Goal: Task Accomplishment & Management: Complete application form

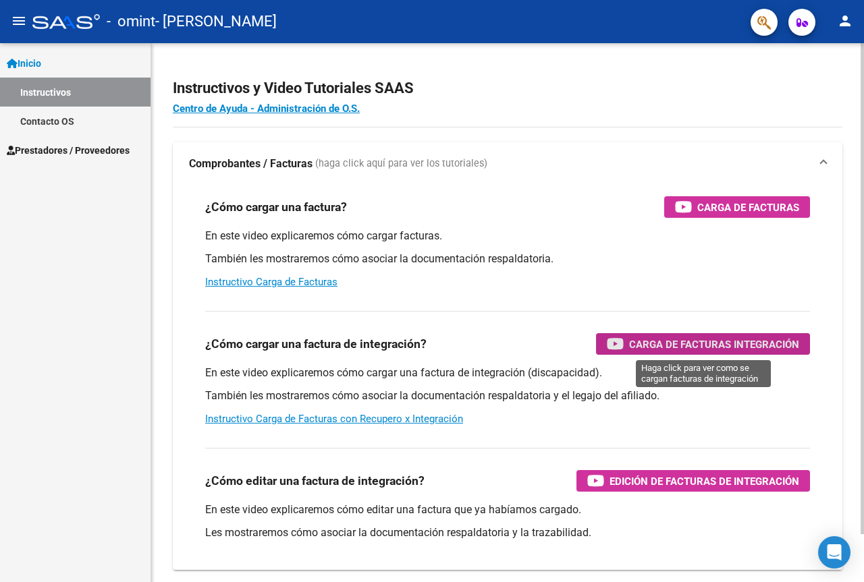
click at [748, 339] on span "Carga de Facturas Integración" at bounding box center [714, 344] width 170 height 17
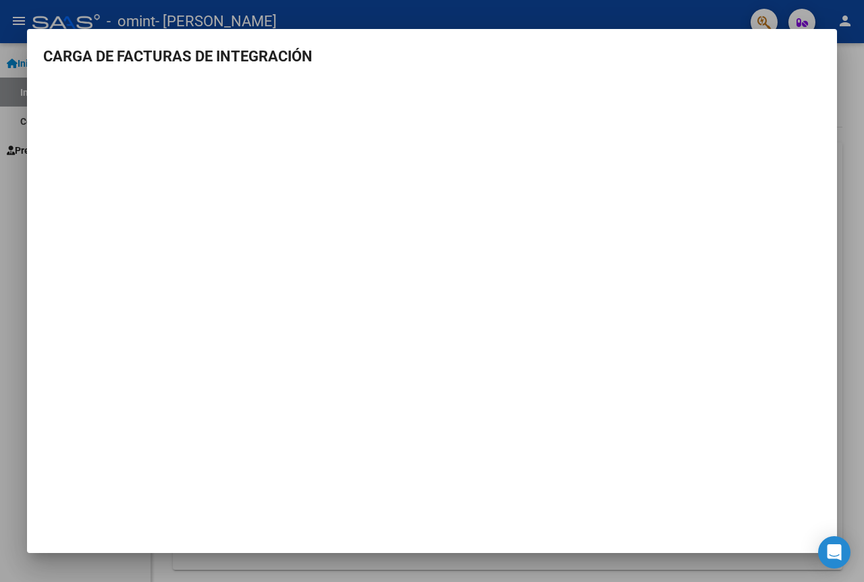
click at [9, 120] on div at bounding box center [432, 291] width 864 height 582
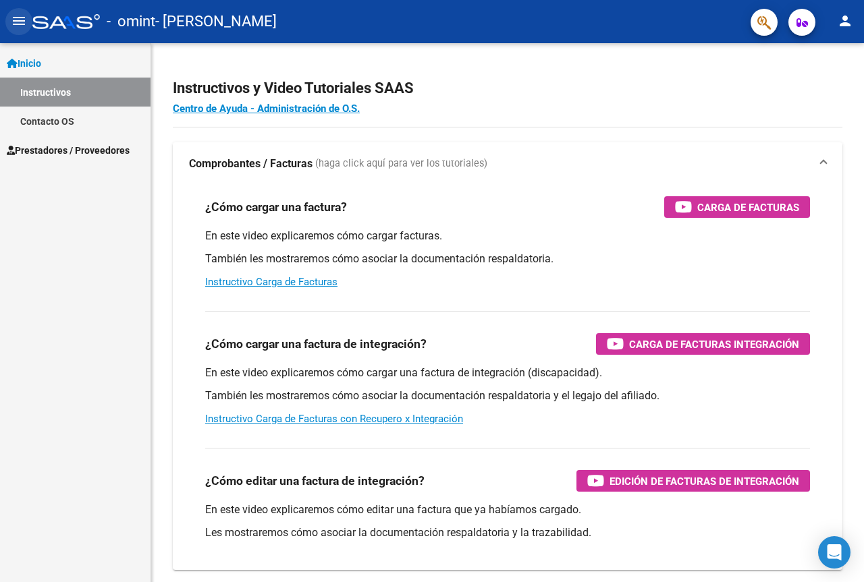
click at [16, 20] on mat-icon "menu" at bounding box center [19, 21] width 16 height 16
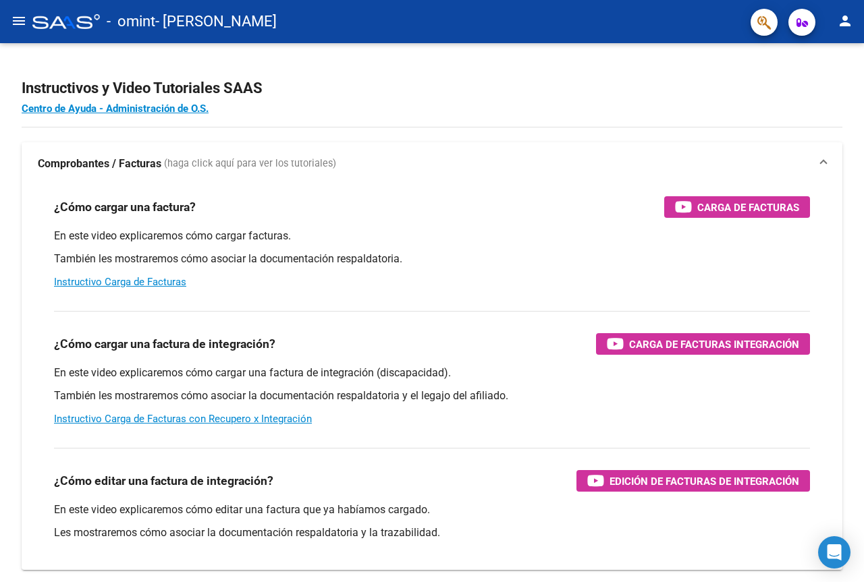
click at [841, 13] on mat-icon "person" at bounding box center [845, 21] width 16 height 16
click at [827, 49] on button "person Mi Perfil" at bounding box center [817, 56] width 82 height 32
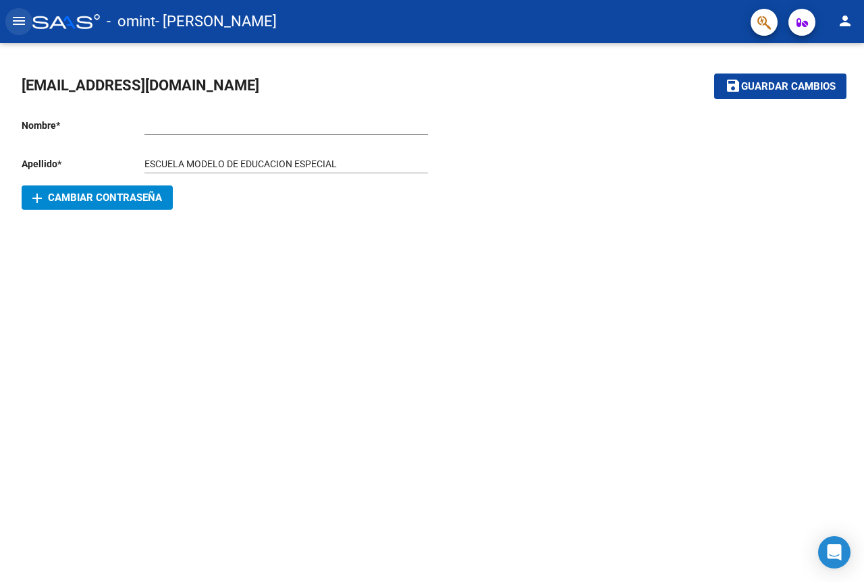
click at [15, 23] on mat-icon "menu" at bounding box center [19, 21] width 16 height 16
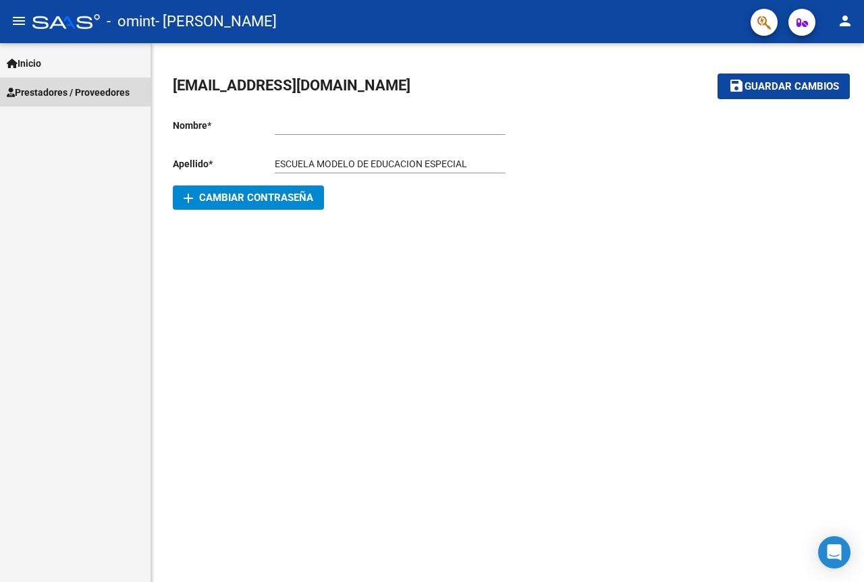
click at [48, 90] on span "Prestadores / Proveedores" at bounding box center [68, 92] width 123 height 15
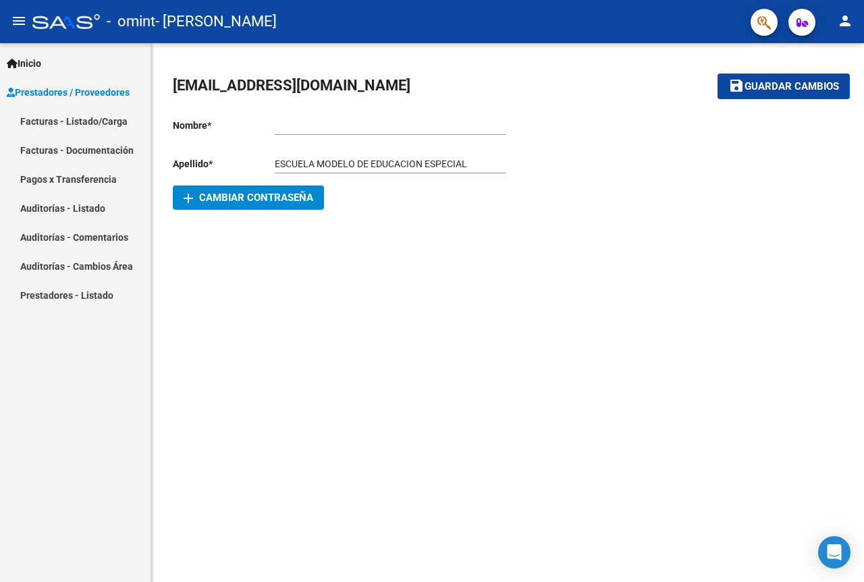
click at [60, 121] on link "Facturas - Listado/Carga" at bounding box center [75, 121] width 150 height 29
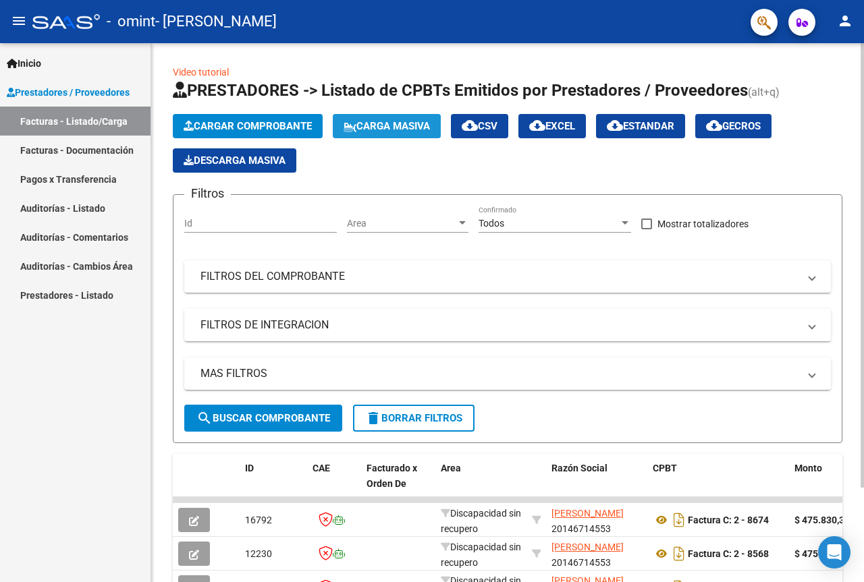
click at [368, 123] on span "Carga Masiva" at bounding box center [386, 126] width 86 height 12
click at [263, 125] on span "Cargar Comprobante" at bounding box center [248, 126] width 128 height 12
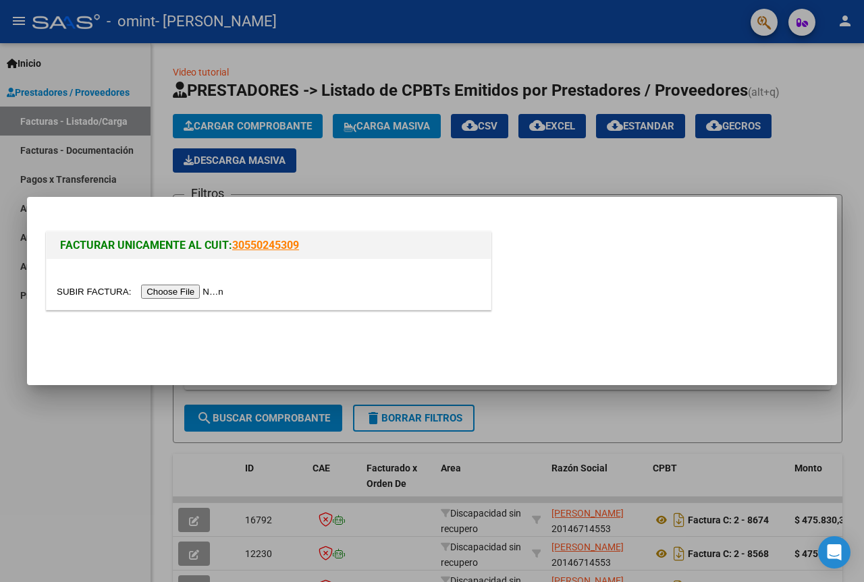
click at [217, 292] on input "file" at bounding box center [142, 292] width 171 height 14
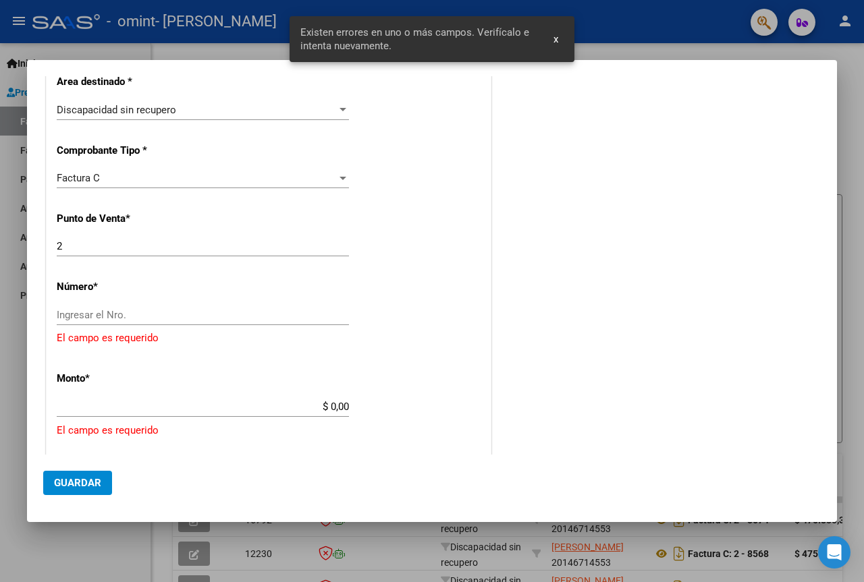
scroll to position [288, 0]
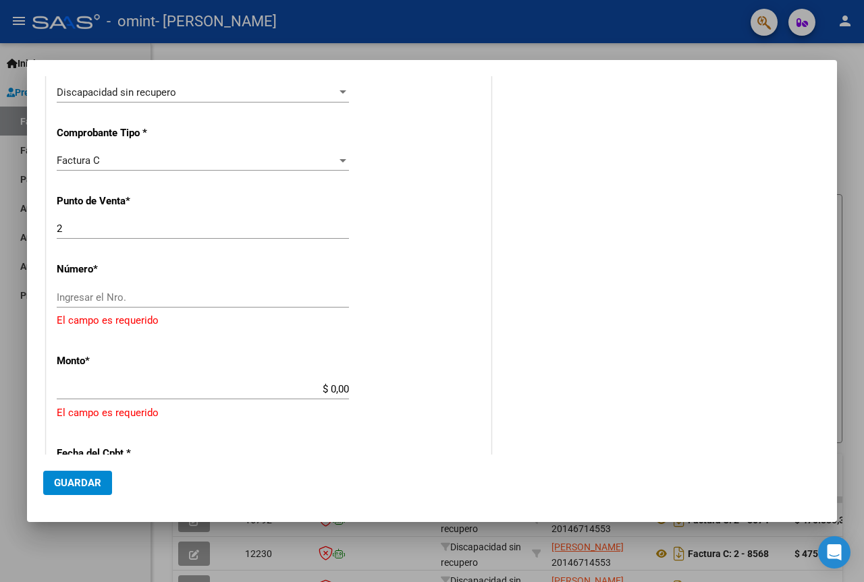
click at [82, 294] on input "Ingresar el Nro." at bounding box center [203, 297] width 292 height 12
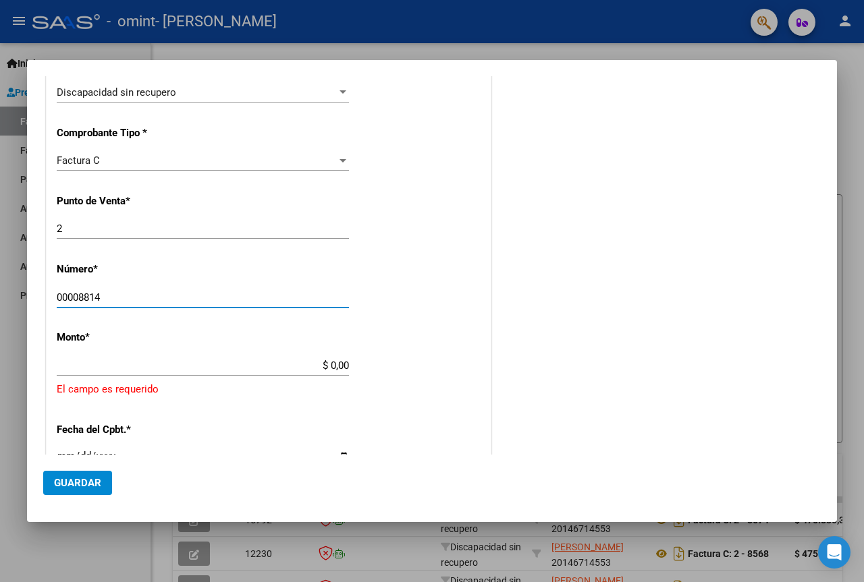
type input "00008814"
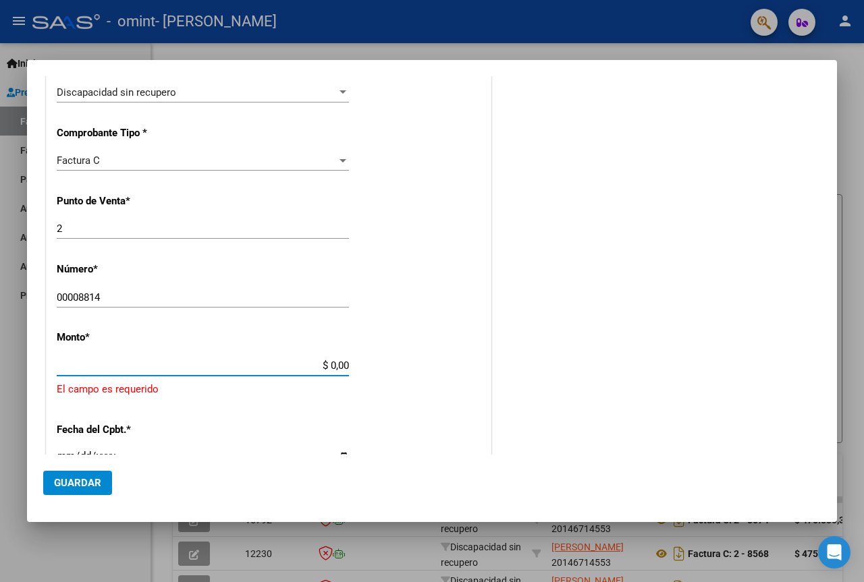
click at [151, 364] on input "$ 0,00" at bounding box center [203, 366] width 292 height 12
type input "$ 758.303.640,00"
click at [291, 428] on input "Ingresar la fecha" at bounding box center [203, 438] width 292 height 22
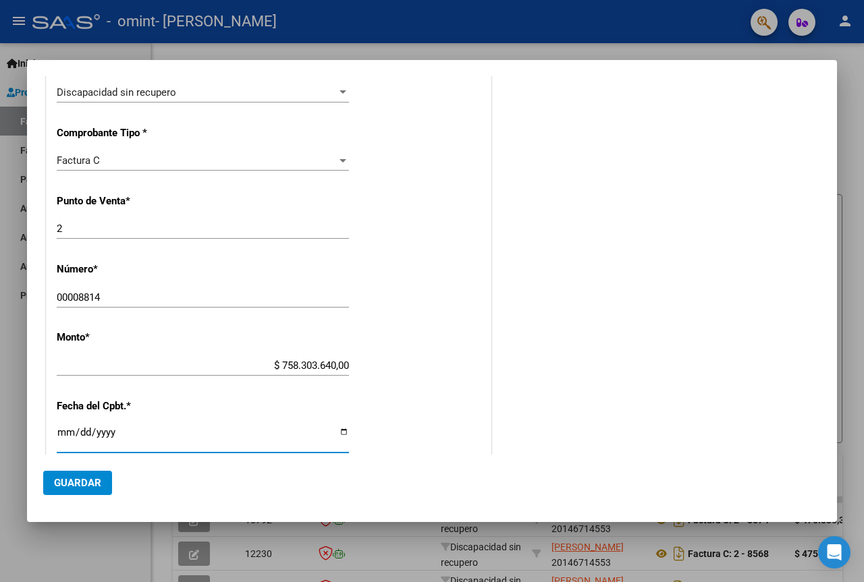
click at [343, 430] on input "Ingresar la fecha" at bounding box center [203, 438] width 292 height 22
type input "[DATE]"
click at [82, 483] on span "Guardar" at bounding box center [77, 483] width 47 height 12
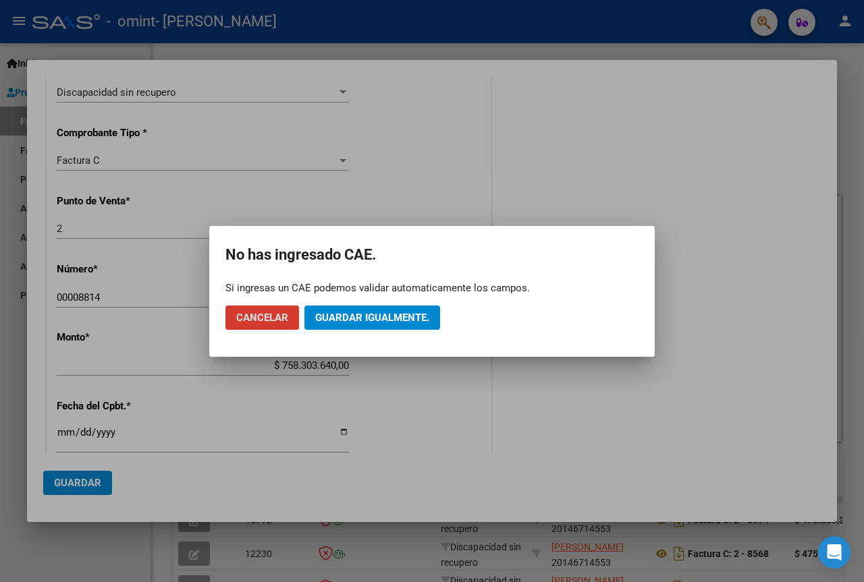
click at [276, 317] on span "Cancelar" at bounding box center [262, 318] width 52 height 12
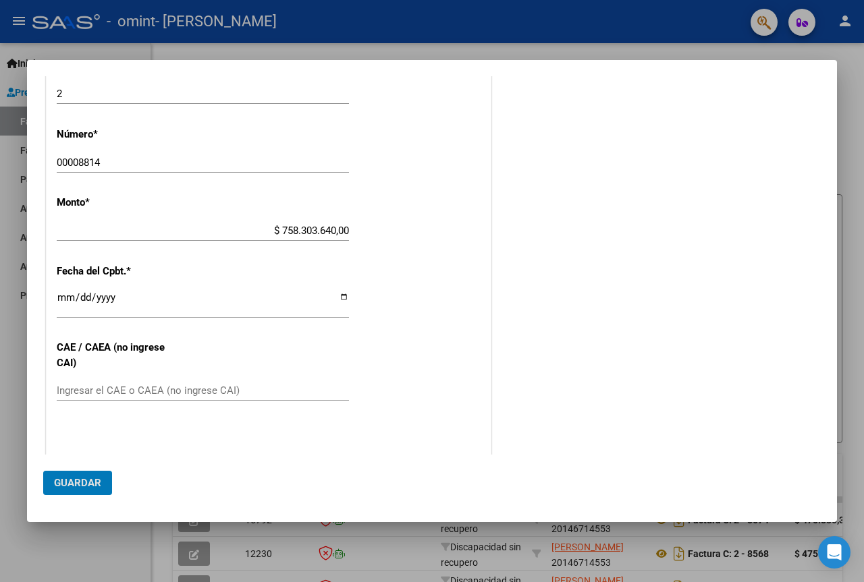
scroll to position [491, 0]
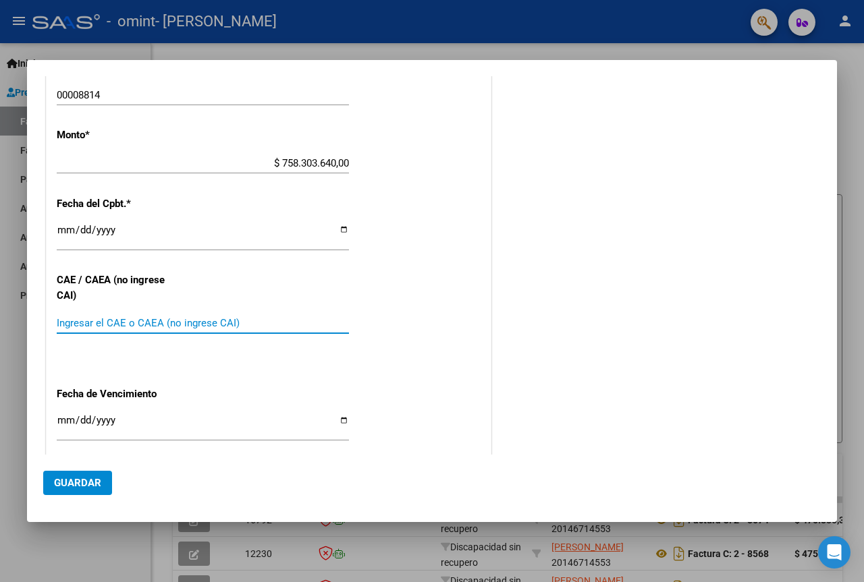
paste input "75383016482711"
type input "75383016482711"
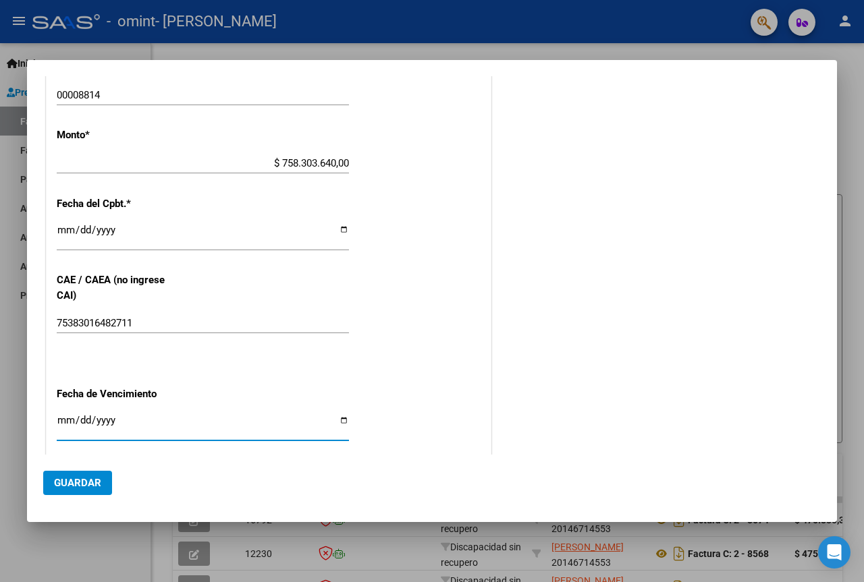
click at [338, 418] on input "Ingresar la fecha" at bounding box center [203, 426] width 292 height 22
type input "[DATE]"
click at [71, 483] on span "Guardar" at bounding box center [77, 483] width 47 height 12
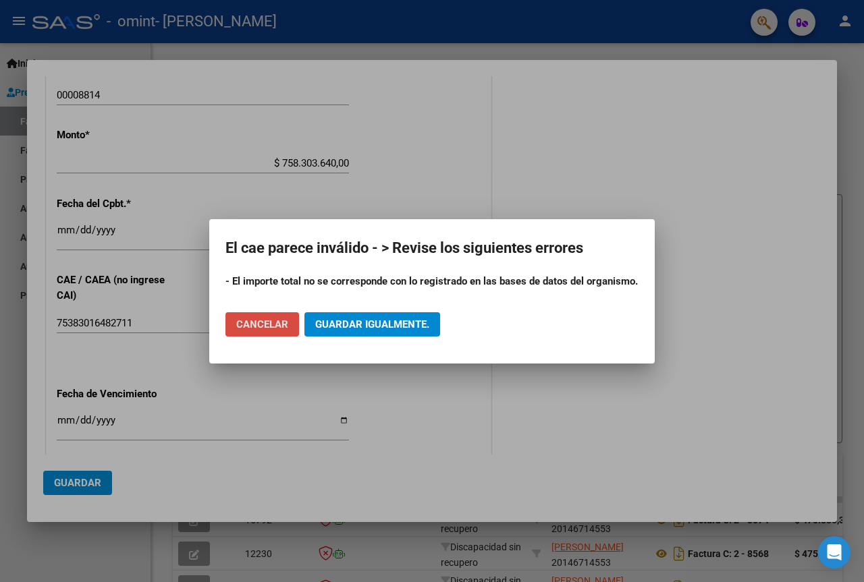
click at [252, 328] on span "Cancelar" at bounding box center [262, 324] width 52 height 12
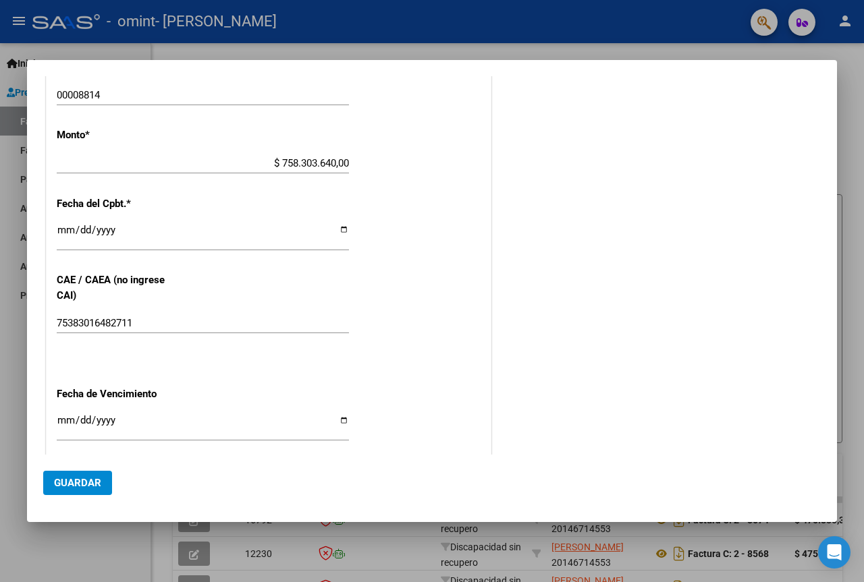
click at [276, 165] on input "$ 758.303.640,00" at bounding box center [203, 163] width 292 height 12
type input "$ 475.830,36"
click at [91, 486] on span "Guardar" at bounding box center [77, 483] width 47 height 12
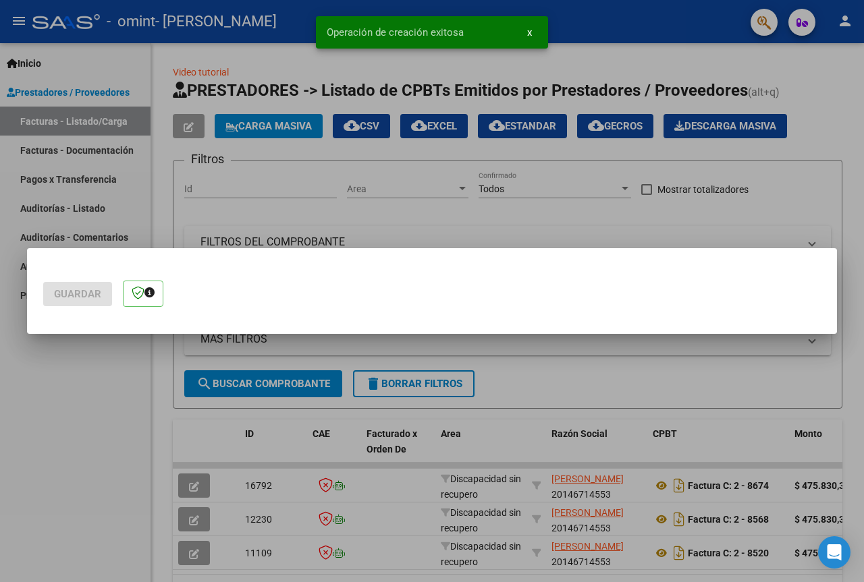
scroll to position [0, 0]
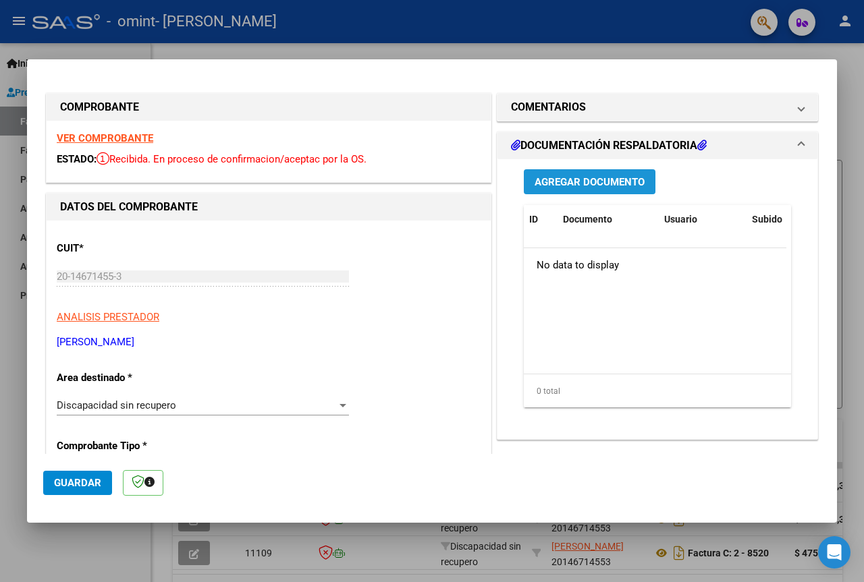
click at [552, 184] on span "Agregar Documento" at bounding box center [589, 182] width 110 height 12
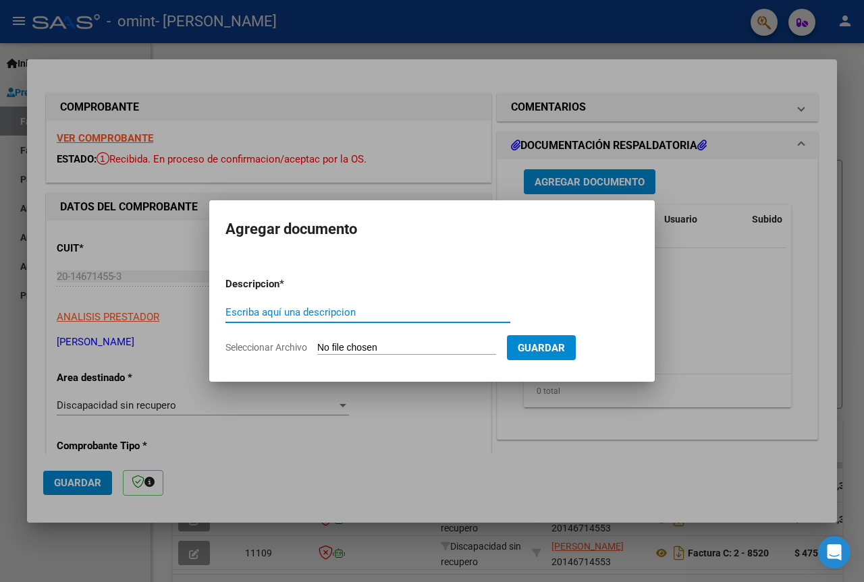
click at [299, 314] on input "Escriba aquí una descripcion" at bounding box center [367, 312] width 285 height 12
type input "ASISTENCIA"
click at [365, 347] on input "Seleccionar Archivo" at bounding box center [406, 348] width 179 height 13
type input "C:\fakepath\FVC000200008118.PDF"
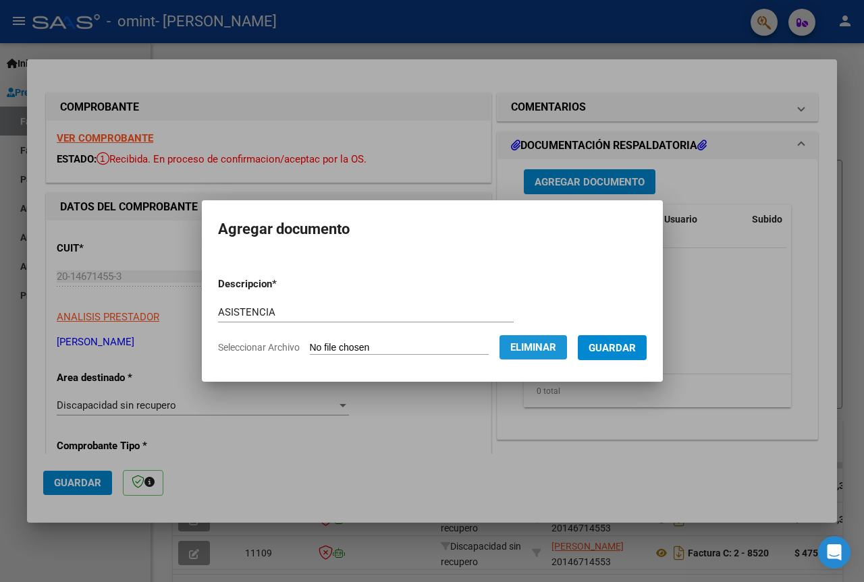
click at [536, 348] on span "Eliminar" at bounding box center [533, 347] width 46 height 12
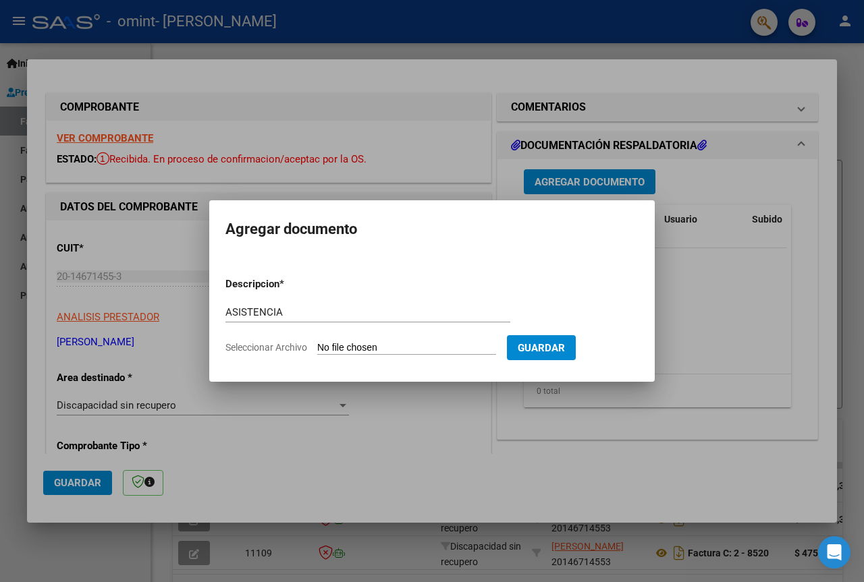
click at [462, 349] on input "Seleccionar Archivo" at bounding box center [406, 348] width 179 height 13
type input "C:\fakepath\[PERSON_NAME].pdf"
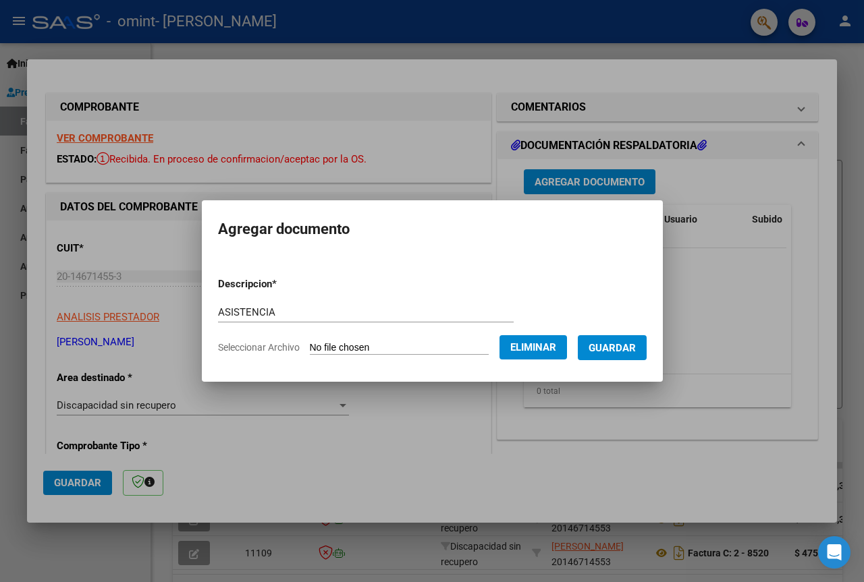
click at [621, 349] on span "Guardar" at bounding box center [611, 348] width 47 height 12
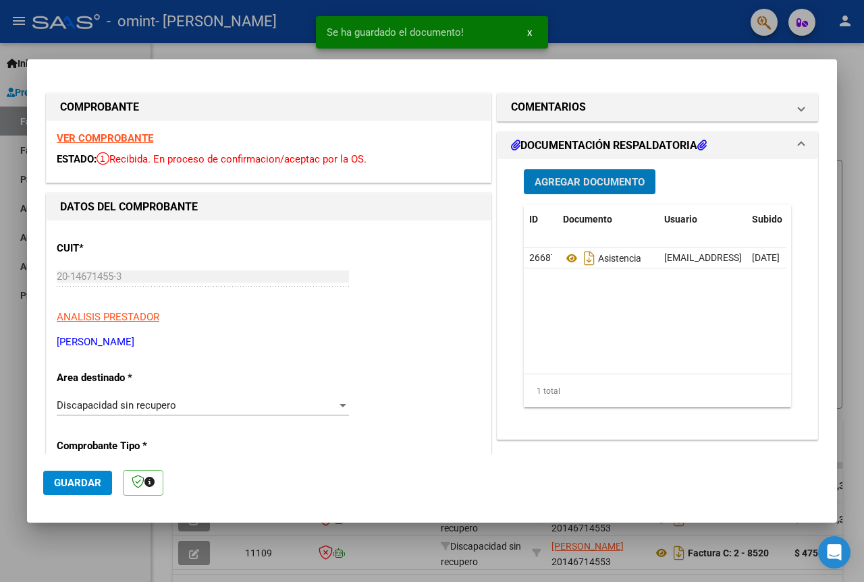
click at [74, 484] on span "Guardar" at bounding box center [77, 483] width 47 height 12
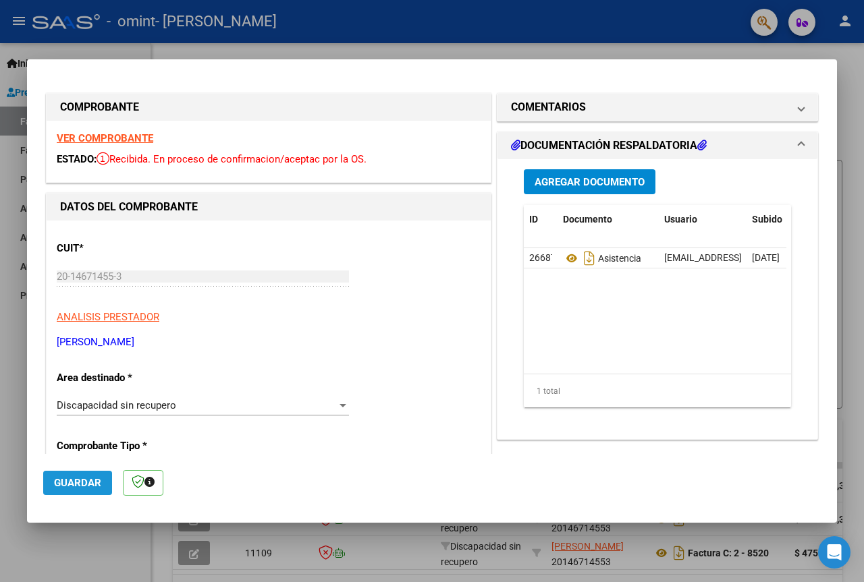
click at [87, 484] on span "Guardar" at bounding box center [77, 483] width 47 height 12
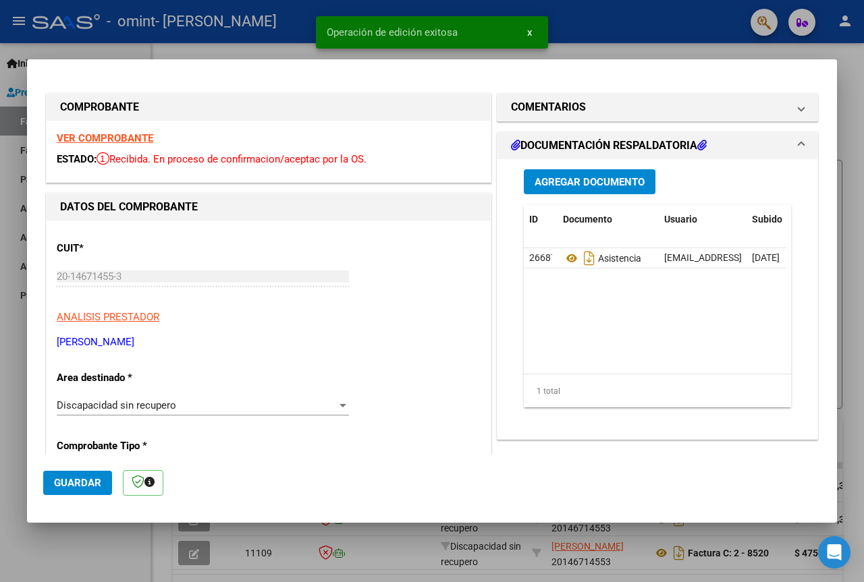
click at [531, 30] on span "x" at bounding box center [529, 32] width 5 height 12
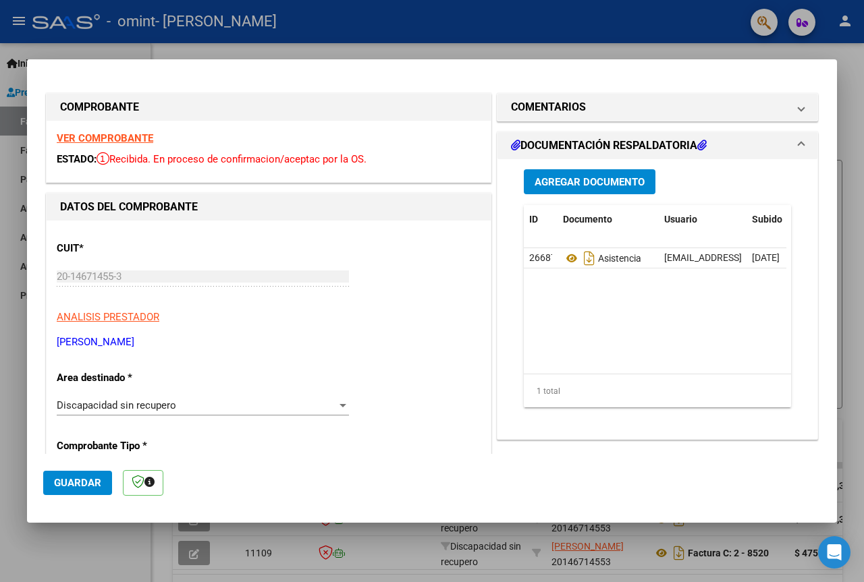
click at [7, 173] on div at bounding box center [432, 291] width 864 height 582
type input "$ 0,00"
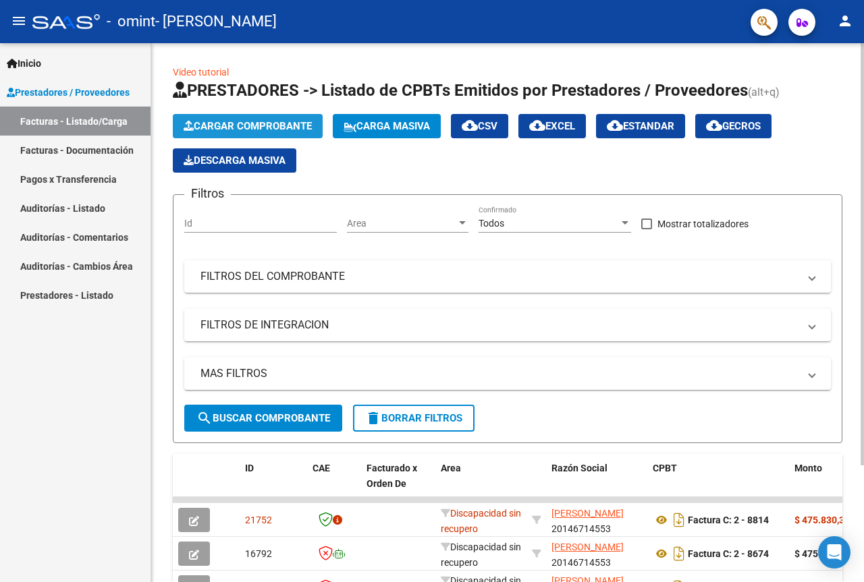
click at [237, 120] on span "Cargar Comprobante" at bounding box center [248, 126] width 128 height 12
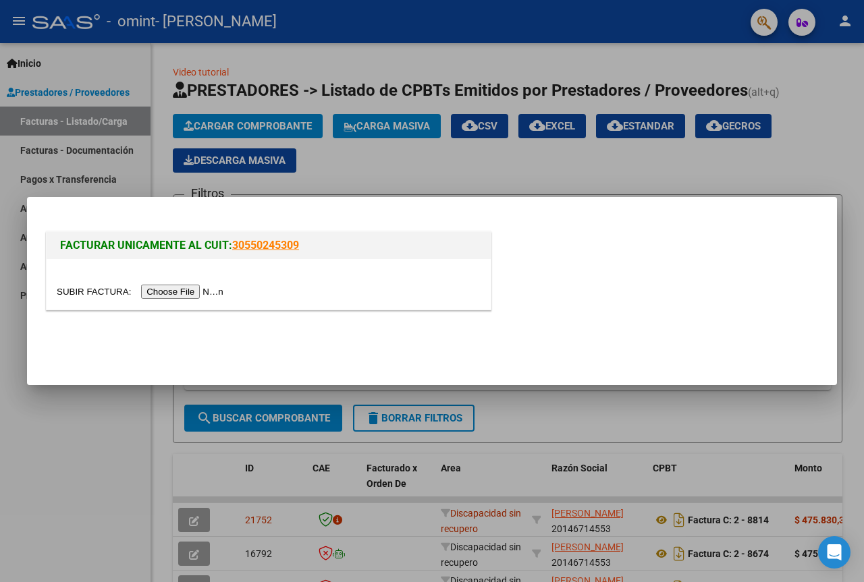
click at [221, 291] on input "file" at bounding box center [142, 292] width 171 height 14
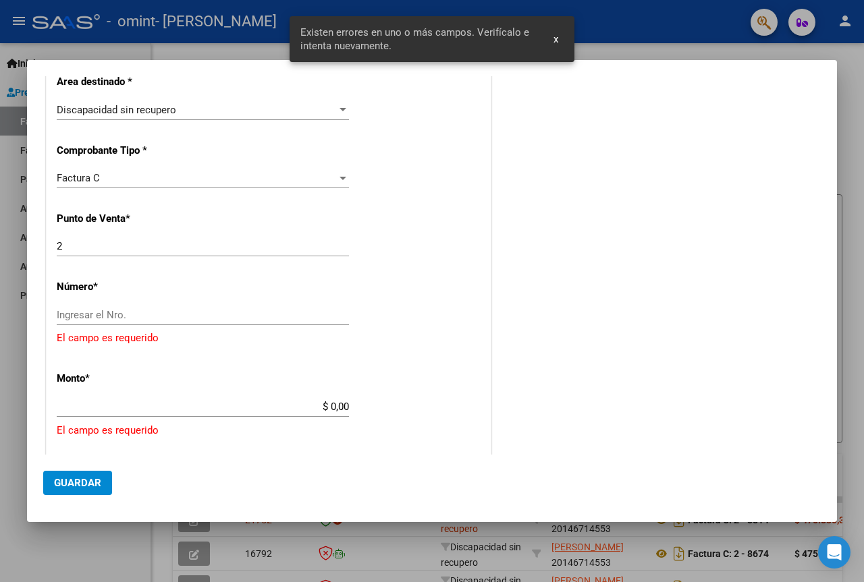
scroll to position [288, 0]
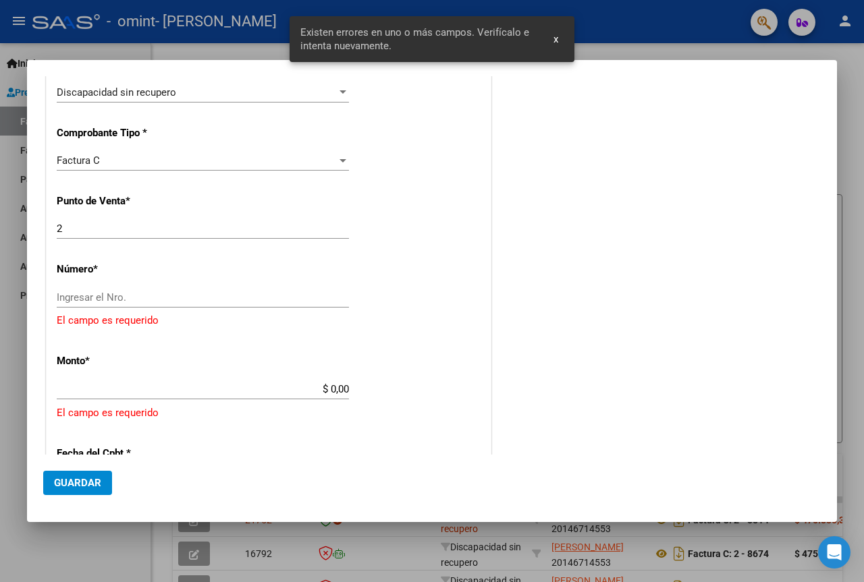
click at [130, 302] on input "Ingresar el Nro." at bounding box center [203, 297] width 292 height 12
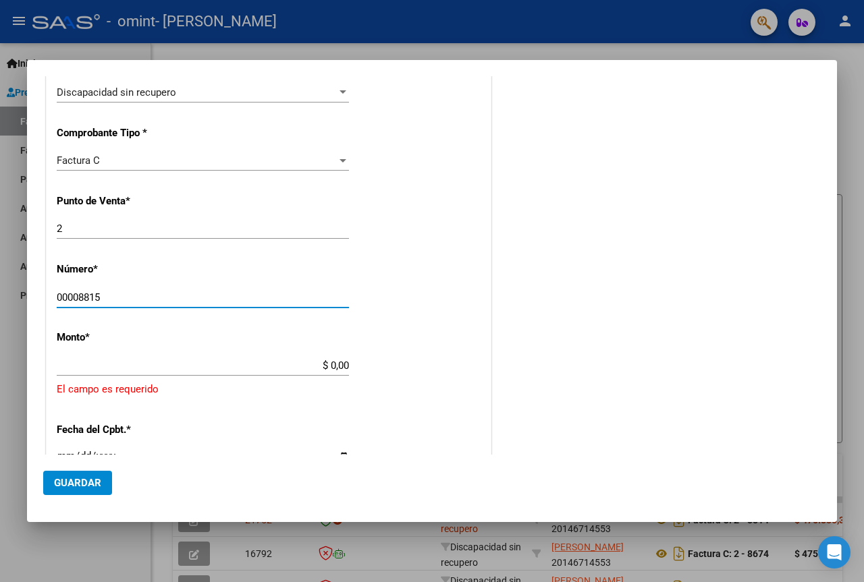
type input "00008815"
click at [298, 370] on input "$ 0,00" at bounding box center [203, 366] width 292 height 12
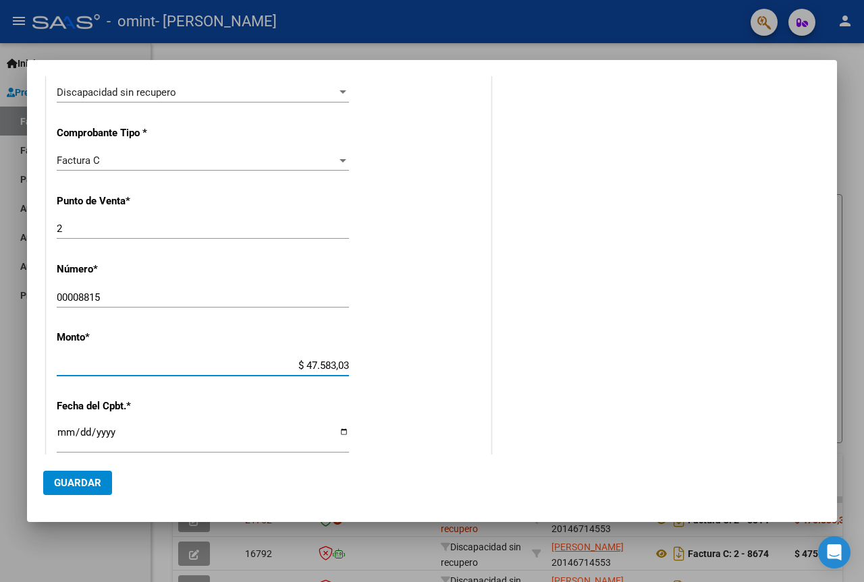
type input "$ 475.830,36"
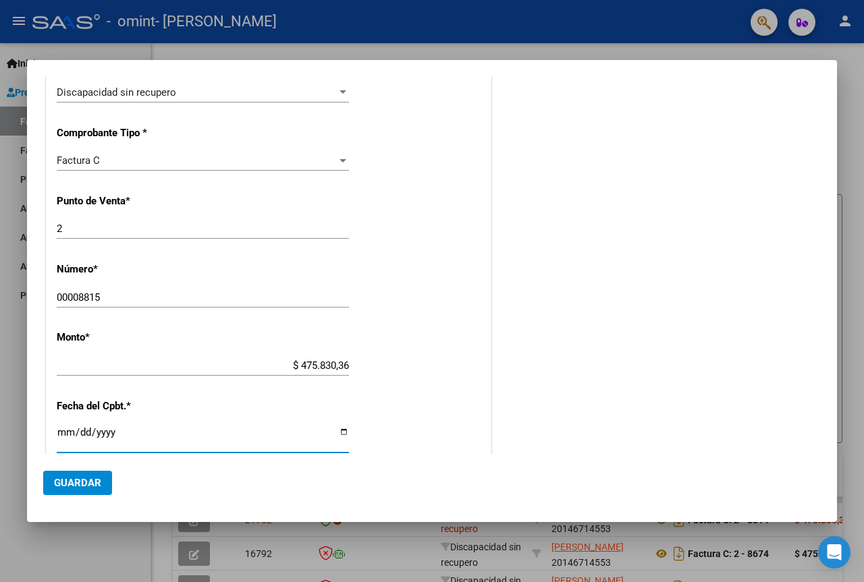
click at [340, 431] on input "Ingresar la fecha" at bounding box center [203, 438] width 292 height 22
type input "[DATE]"
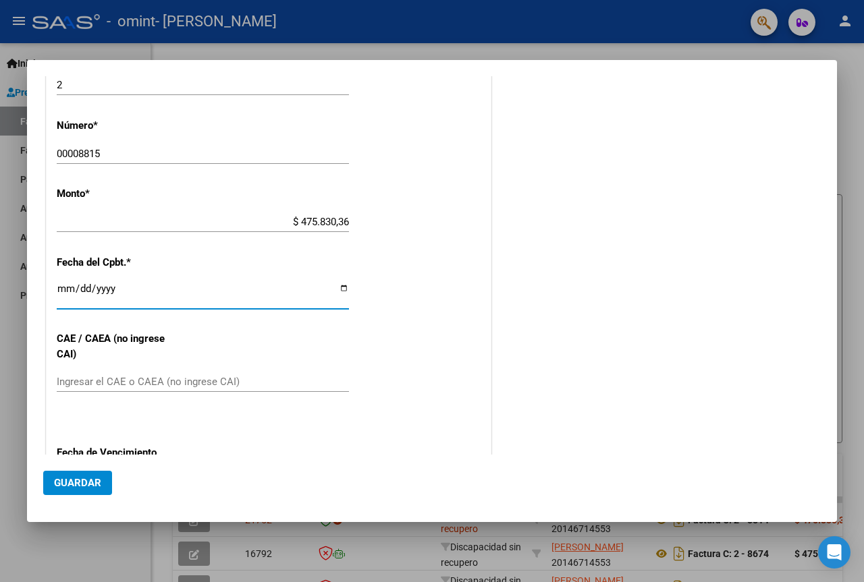
scroll to position [491, 0]
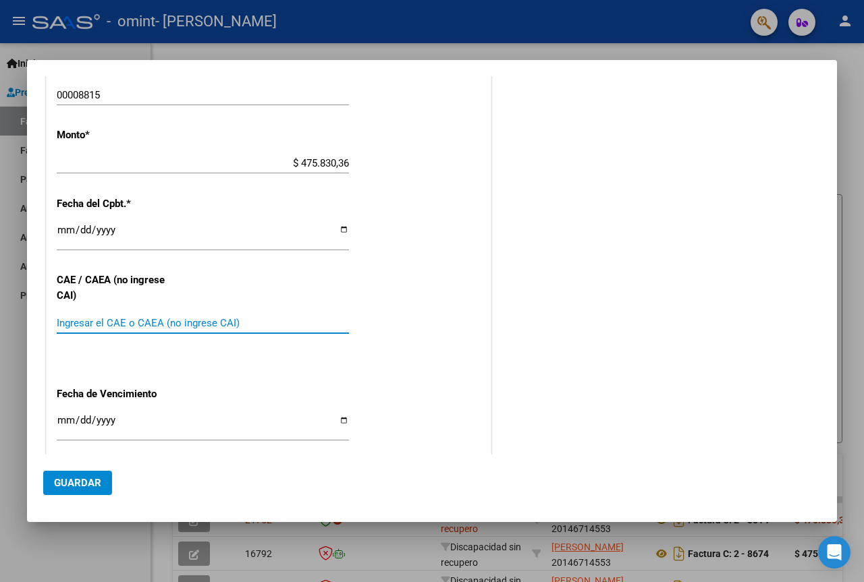
click at [143, 325] on input "Ingresar el CAE o CAEA (no ingrese CAI)" at bounding box center [203, 323] width 292 height 12
paste input "75383016982805"
type input "75383016982805"
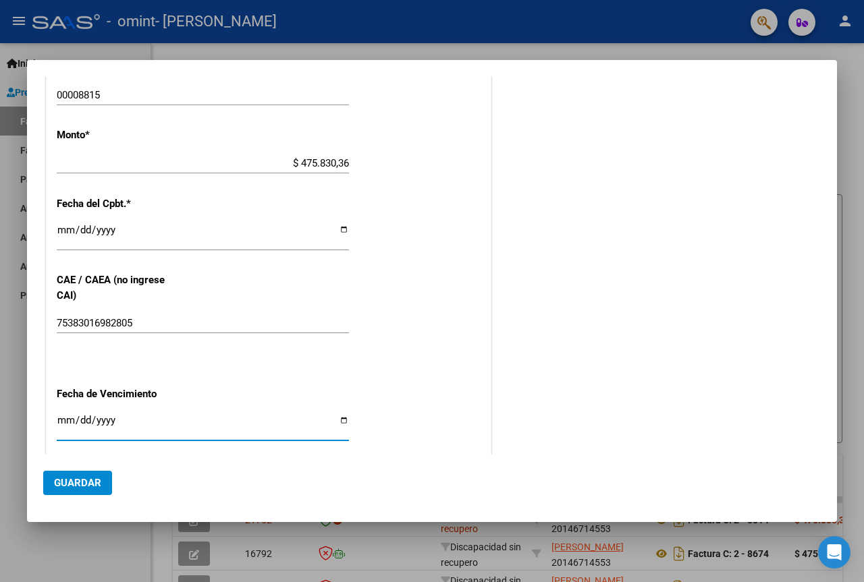
click at [337, 420] on input "Ingresar la fecha" at bounding box center [203, 426] width 292 height 22
type input "[DATE]"
click at [76, 483] on span "Guardar" at bounding box center [77, 483] width 47 height 12
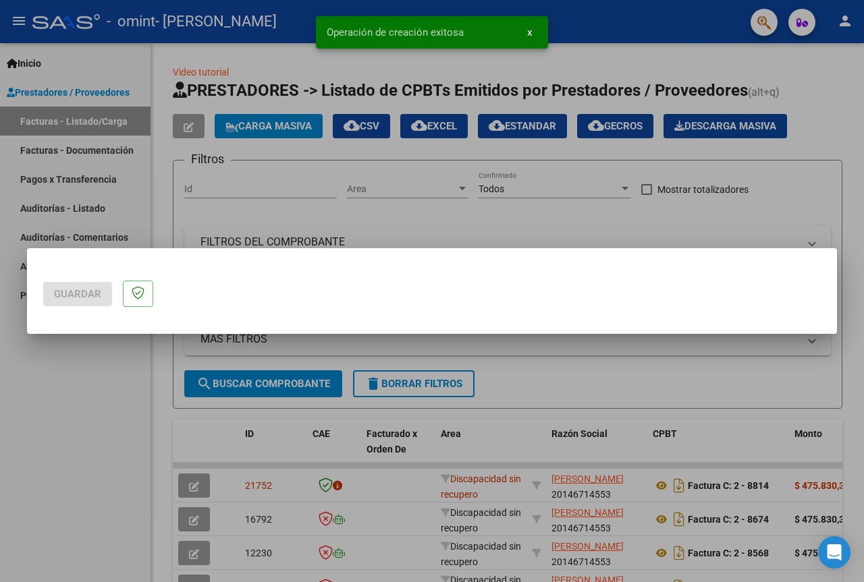
scroll to position [0, 0]
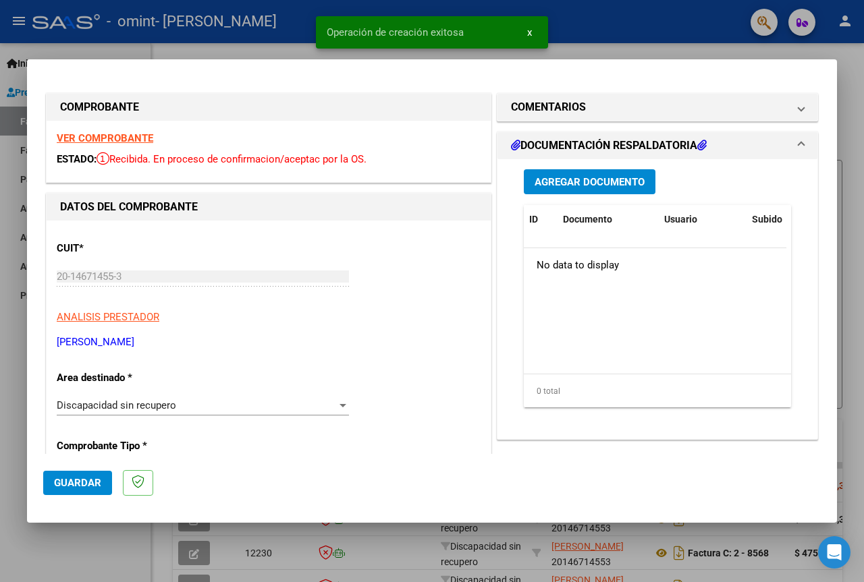
click at [621, 180] on span "Agregar Documento" at bounding box center [589, 182] width 110 height 12
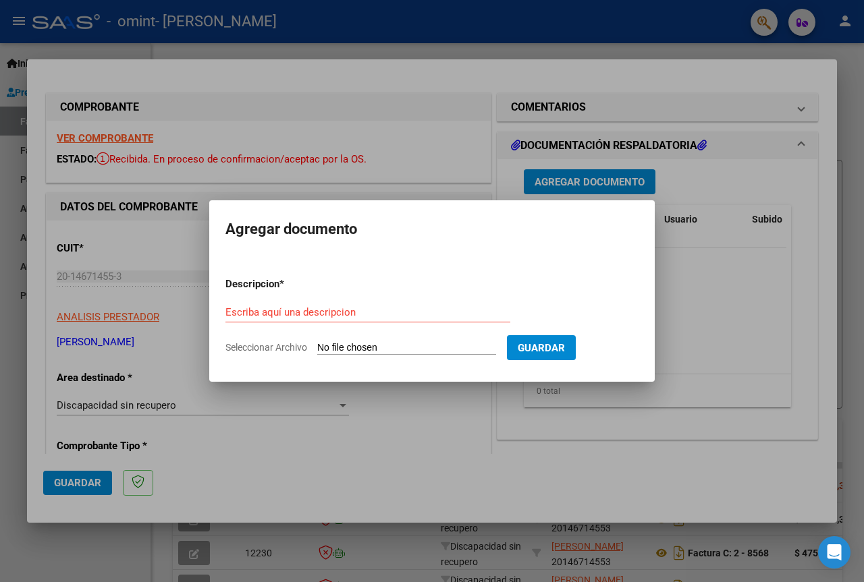
click at [343, 346] on input "Seleccionar Archivo" at bounding box center [406, 348] width 179 height 13
type input "C:\fakepath\[PERSON_NAME] .pdf"
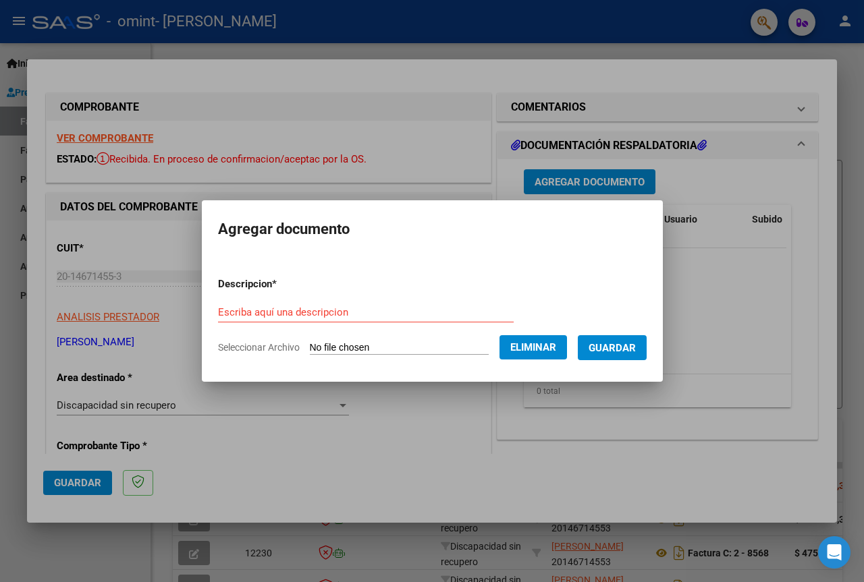
click at [218, 305] on div "Escriba aquí una descripcion" at bounding box center [366, 312] width 296 height 20
type input "ASISTENCIA"
click at [627, 352] on span "Guardar" at bounding box center [611, 348] width 47 height 12
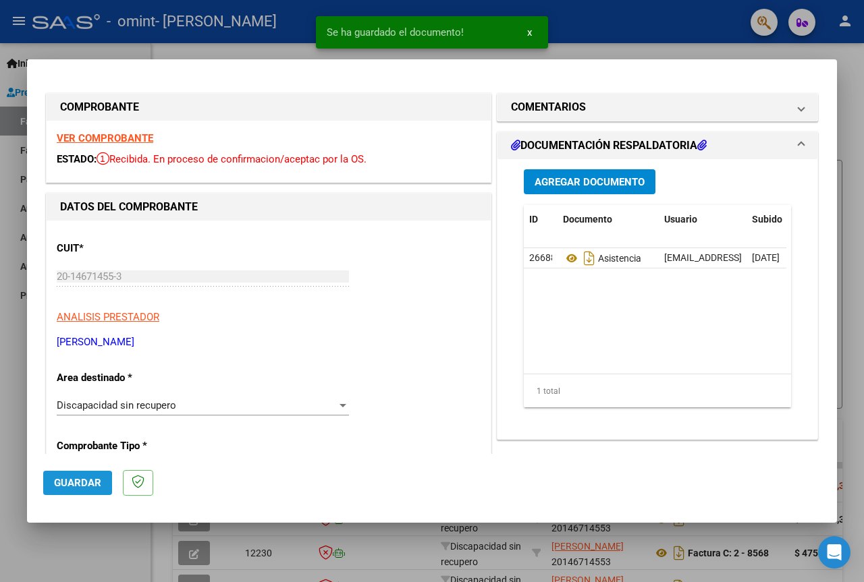
click at [57, 484] on span "Guardar" at bounding box center [77, 483] width 47 height 12
click at [5, 314] on div at bounding box center [432, 291] width 864 height 582
type input "$ 0,00"
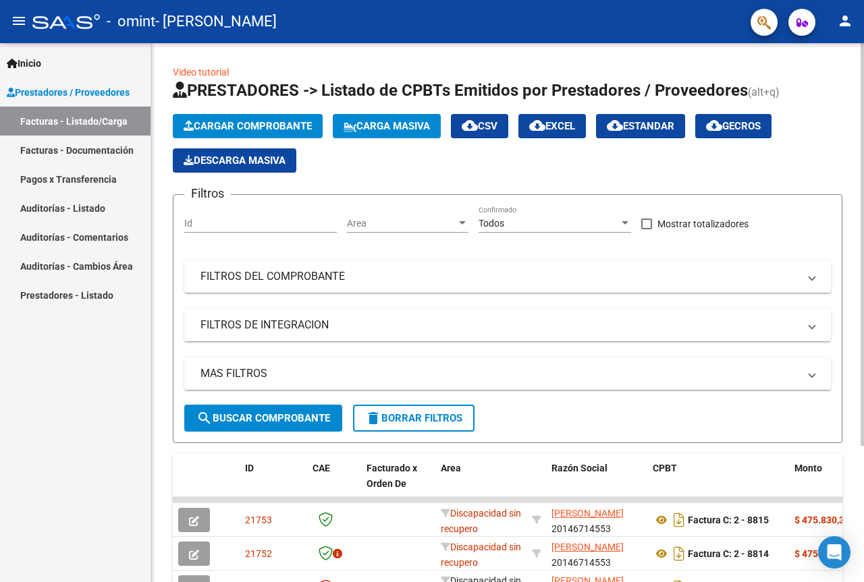
click at [283, 128] on span "Cargar Comprobante" at bounding box center [248, 126] width 128 height 12
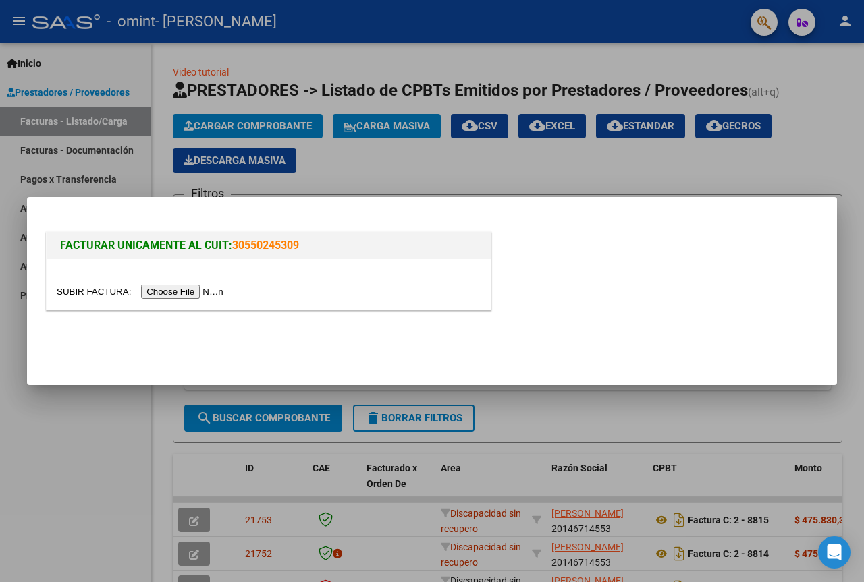
click at [205, 289] on input "file" at bounding box center [142, 292] width 171 height 14
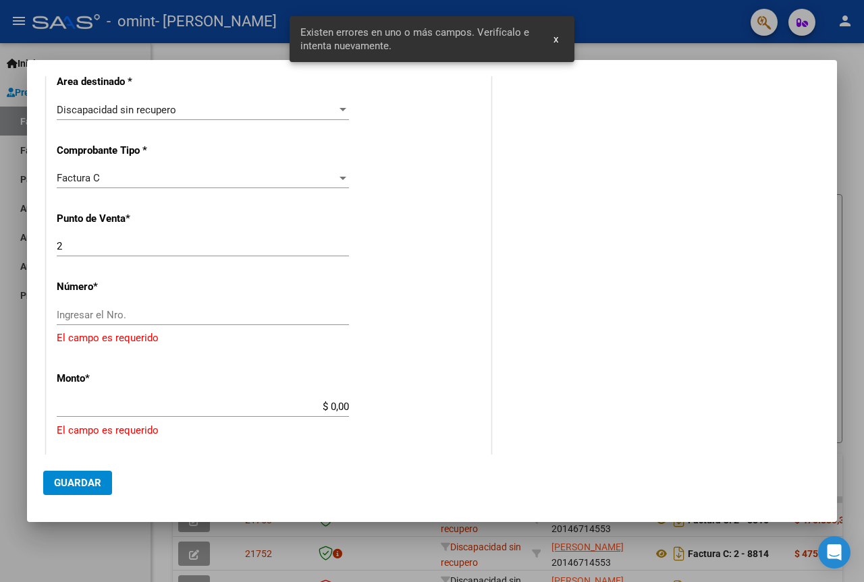
scroll to position [288, 0]
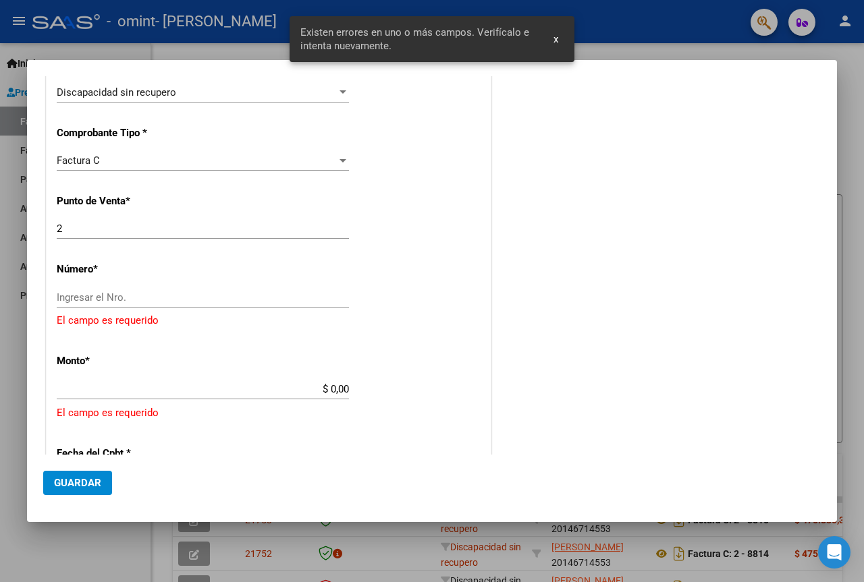
click at [103, 290] on div "Ingresar el Nro." at bounding box center [203, 297] width 292 height 20
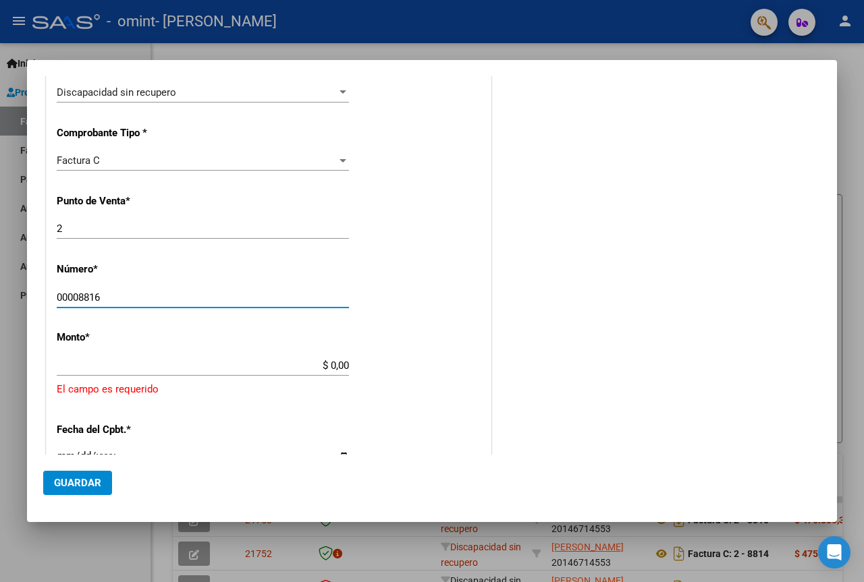
type input "00008816"
click at [324, 354] on div "CUIT * 20-14671455-3 Ingresar CUIT ANALISIS PRESTADOR [PERSON_NAME] [PERSON_NAM…" at bounding box center [269, 371] width 444 height 927
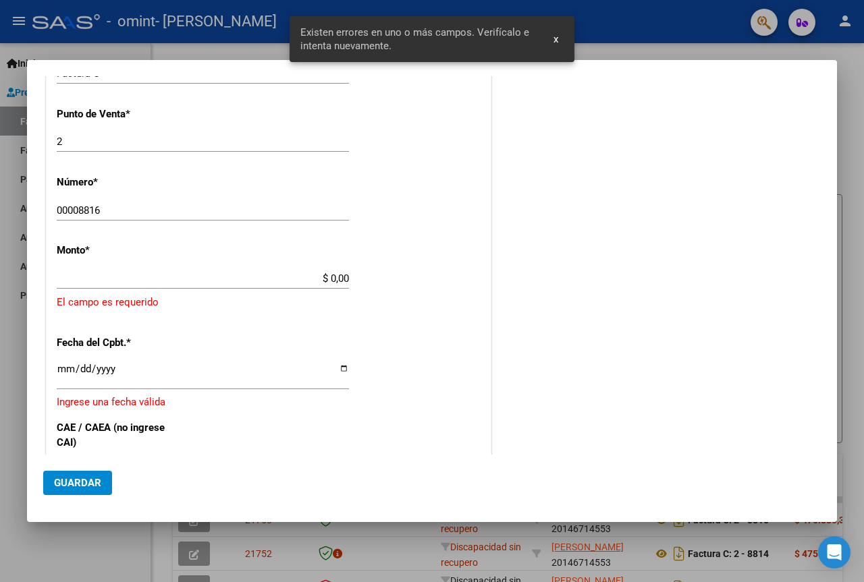
scroll to position [386, 0]
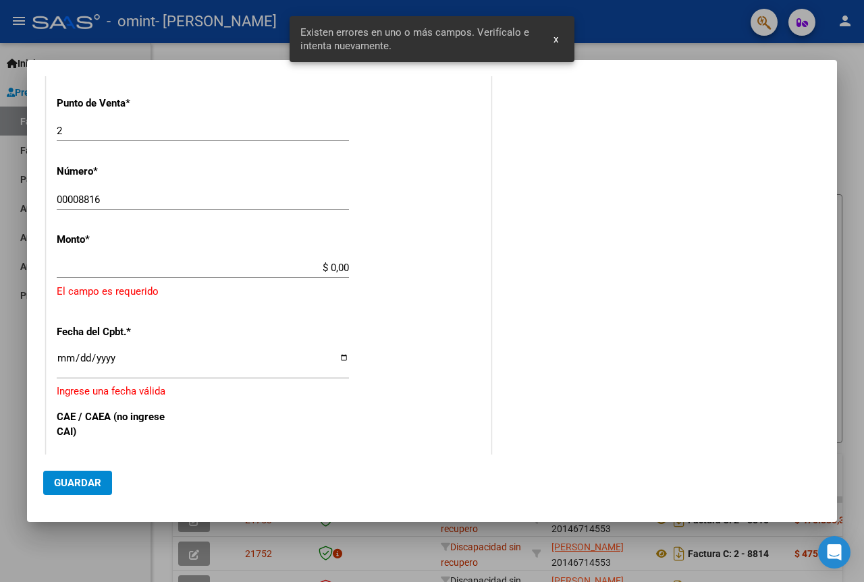
drag, startPoint x: 324, startPoint y: 269, endPoint x: 406, endPoint y: 267, distance: 81.7
click at [325, 268] on input "$ 0,00" at bounding box center [203, 268] width 292 height 12
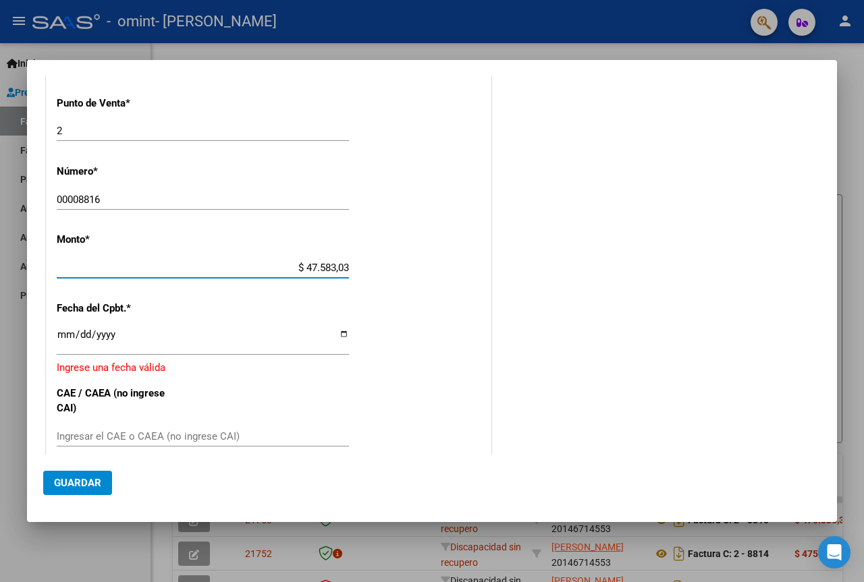
type input "$ 475.830,36"
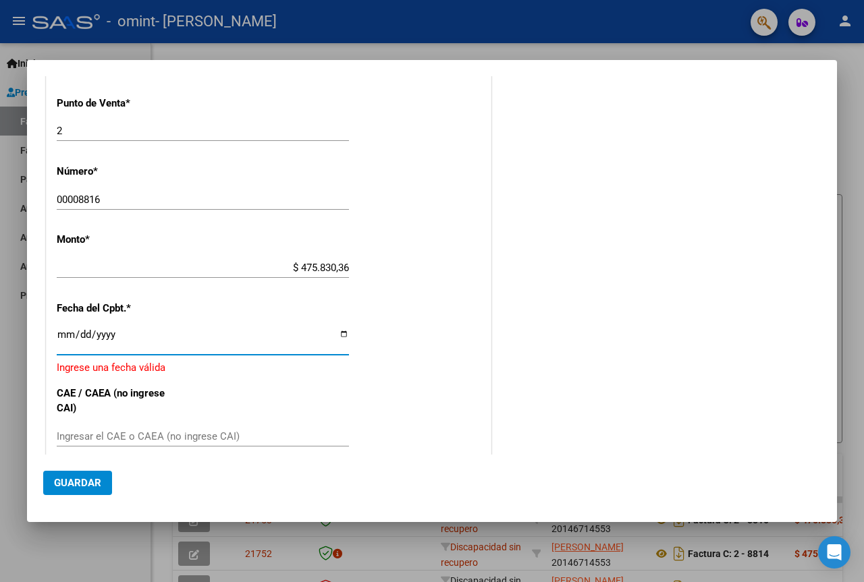
click at [343, 333] on input "Ingresar la fecha" at bounding box center [203, 340] width 292 height 22
type input "[DATE]"
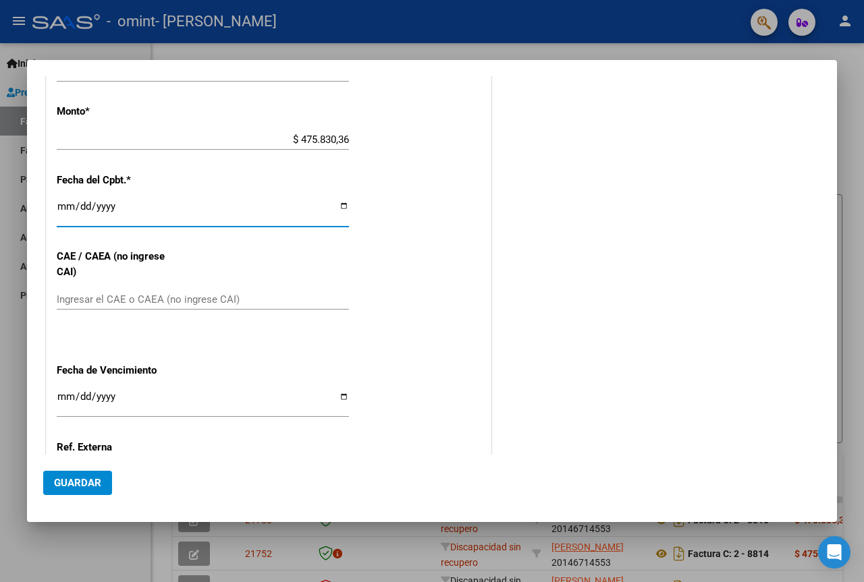
scroll to position [521, 0]
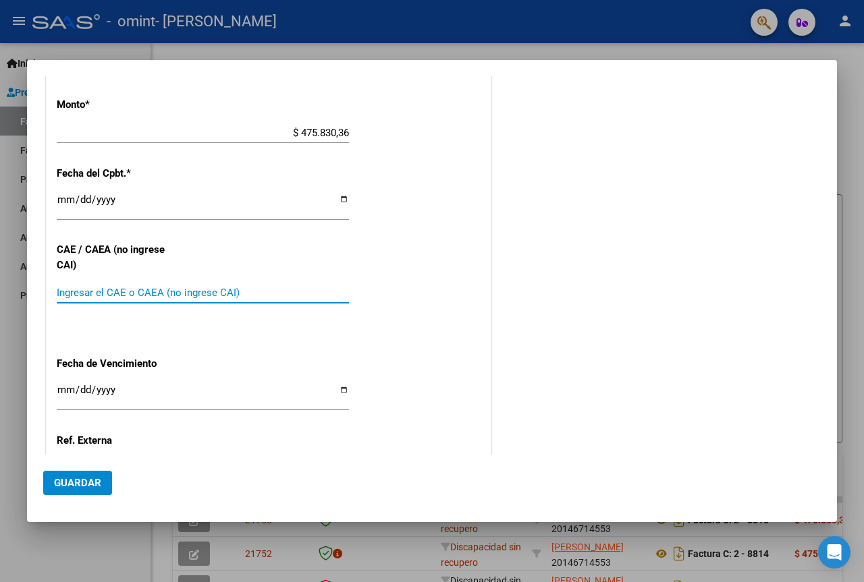
paste input "75383017270284"
type input "75383017270284"
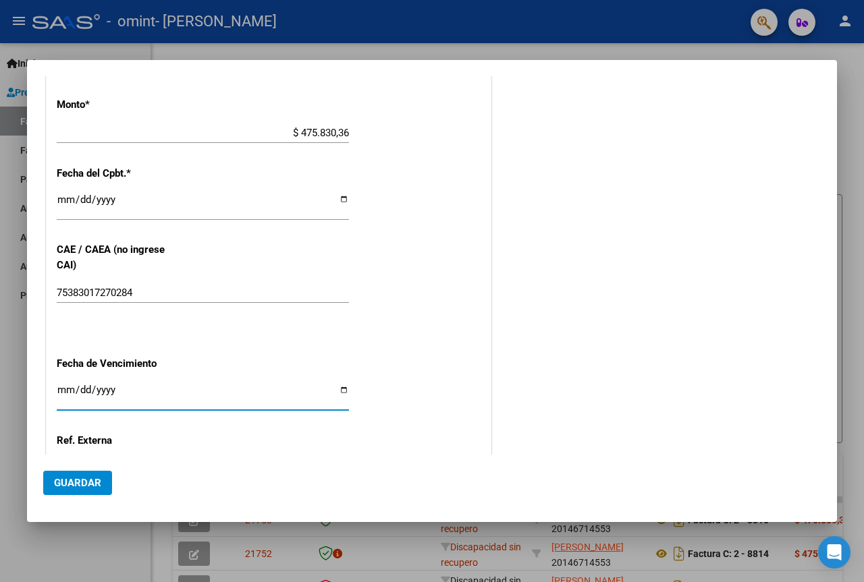
click at [337, 391] on input "Ingresar la fecha" at bounding box center [203, 396] width 292 height 22
type input "[DATE]"
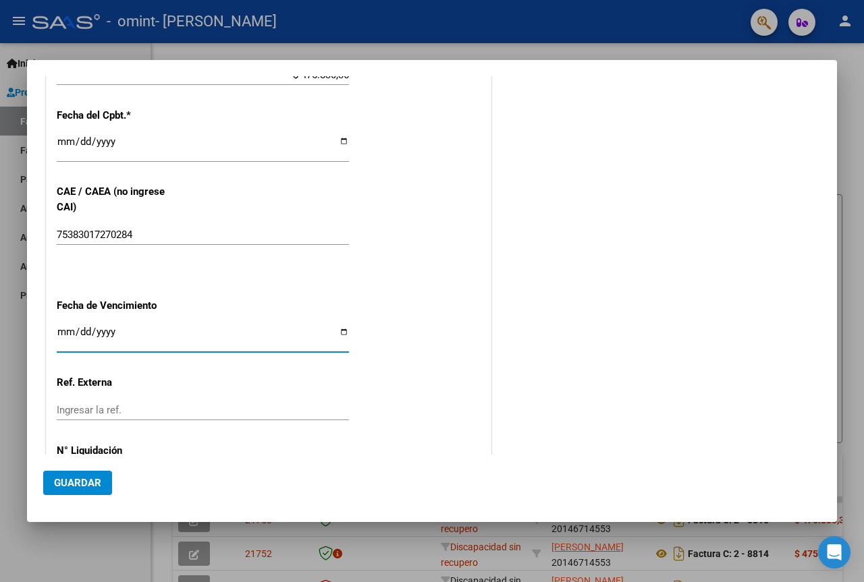
scroll to position [639, 0]
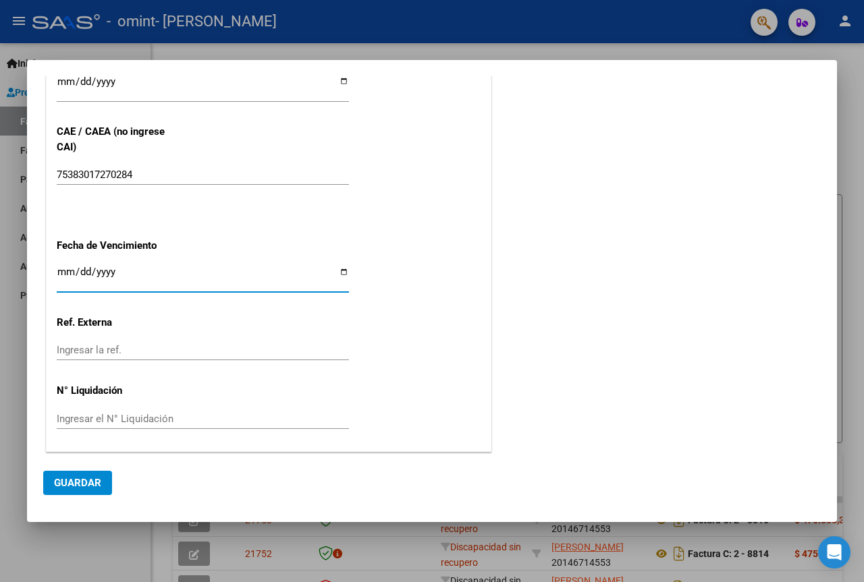
click at [86, 480] on span "Guardar" at bounding box center [77, 483] width 47 height 12
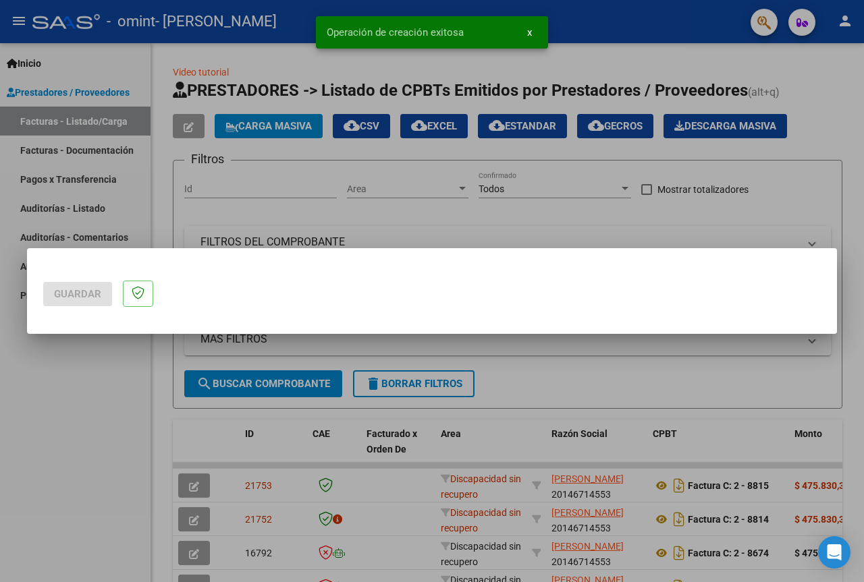
scroll to position [0, 0]
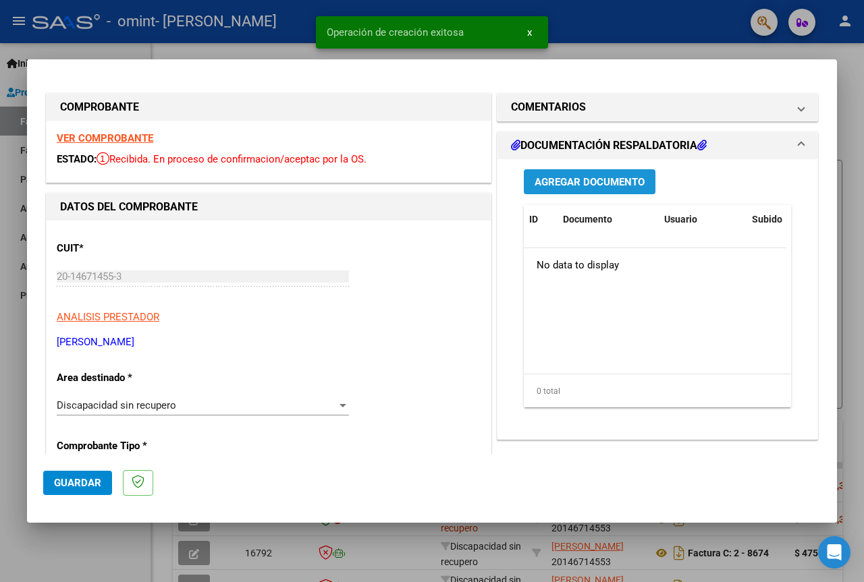
click at [595, 186] on span "Agregar Documento" at bounding box center [589, 182] width 110 height 12
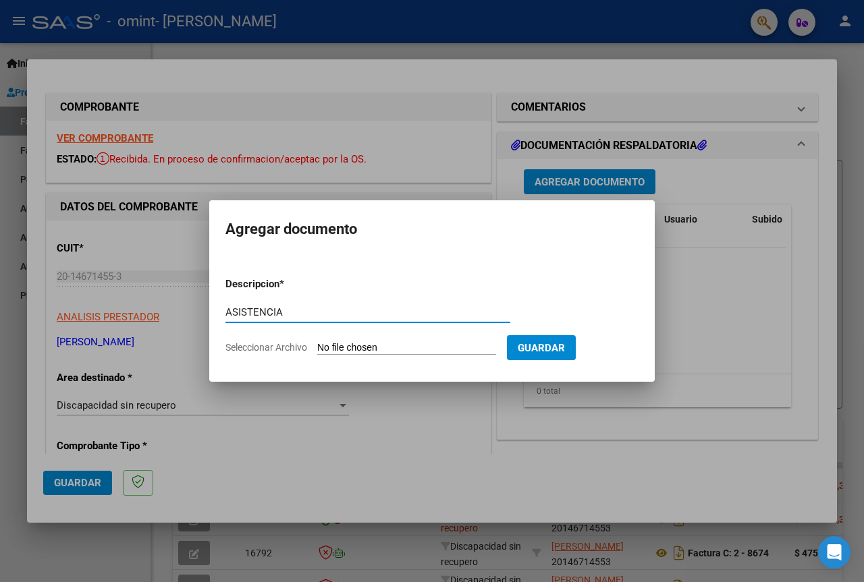
type input "ASISTENCIA"
click at [366, 345] on input "Seleccionar Archivo" at bounding box center [406, 348] width 179 height 13
type input "C:\fakepath\[PERSON_NAME] .pdf"
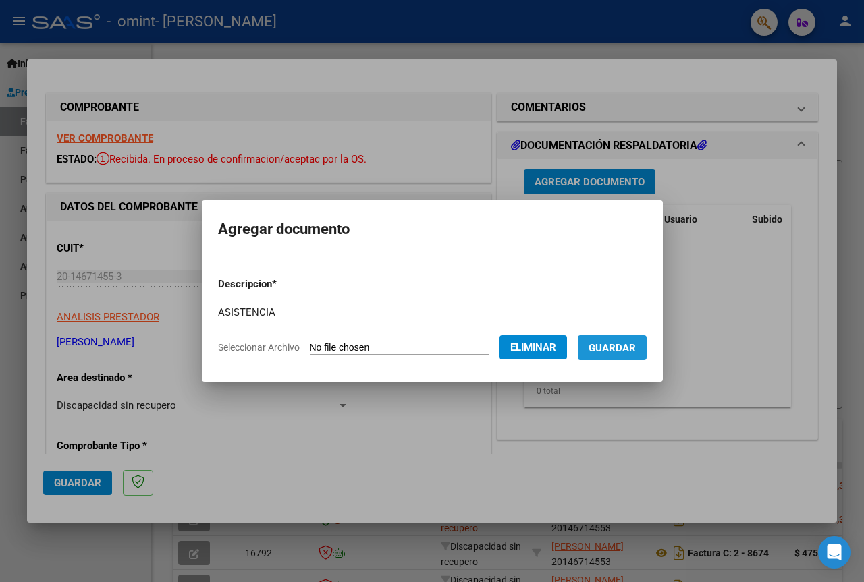
click at [624, 351] on span "Guardar" at bounding box center [611, 348] width 47 height 12
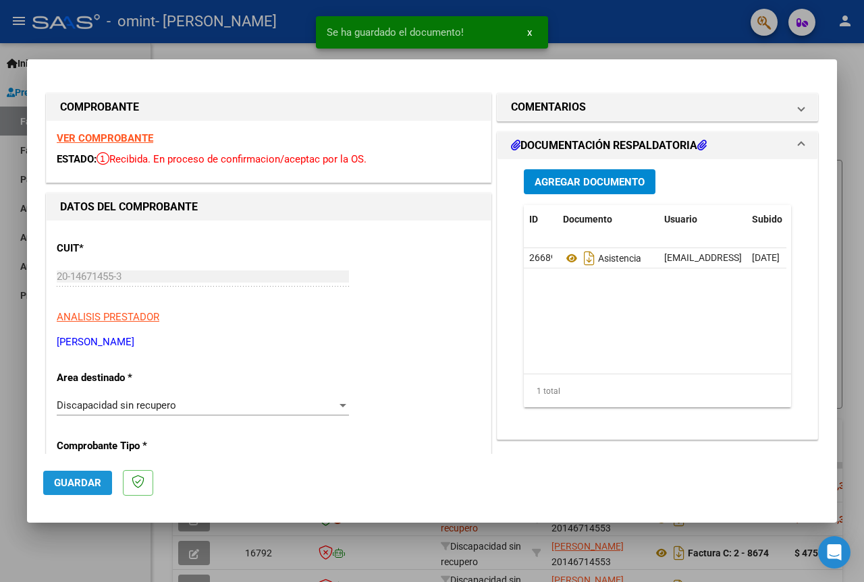
click at [71, 482] on span "Guardar" at bounding box center [77, 483] width 47 height 12
click at [60, 569] on div at bounding box center [432, 291] width 864 height 582
type input "$ 0,00"
